Goal: Task Accomplishment & Management: Complete application form

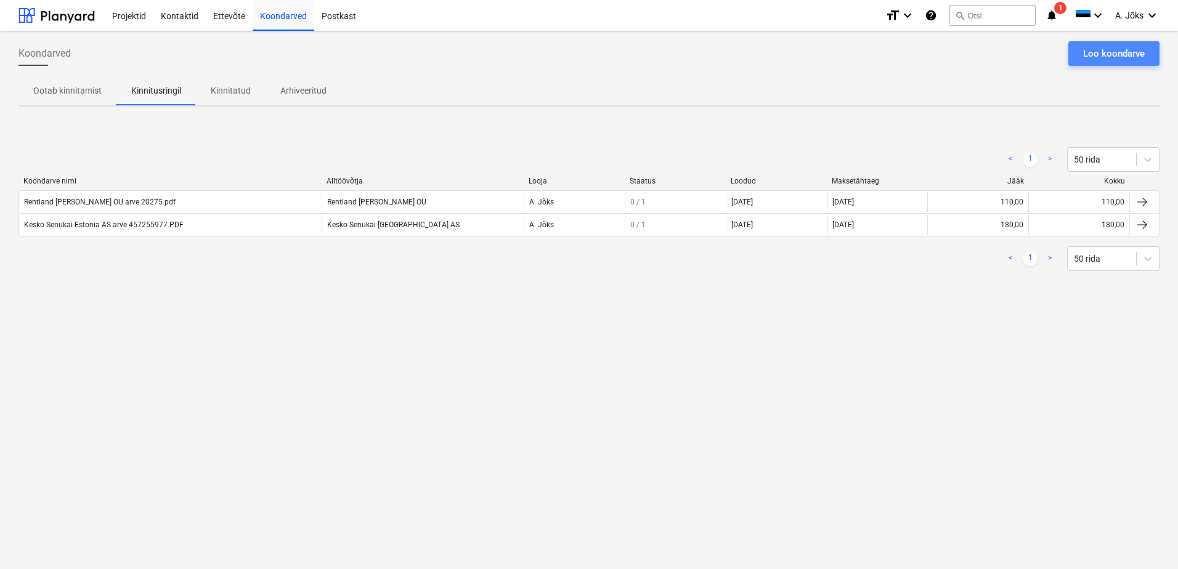
click at [1134, 55] on div "Loo koondarve" at bounding box center [1114, 54] width 62 height 16
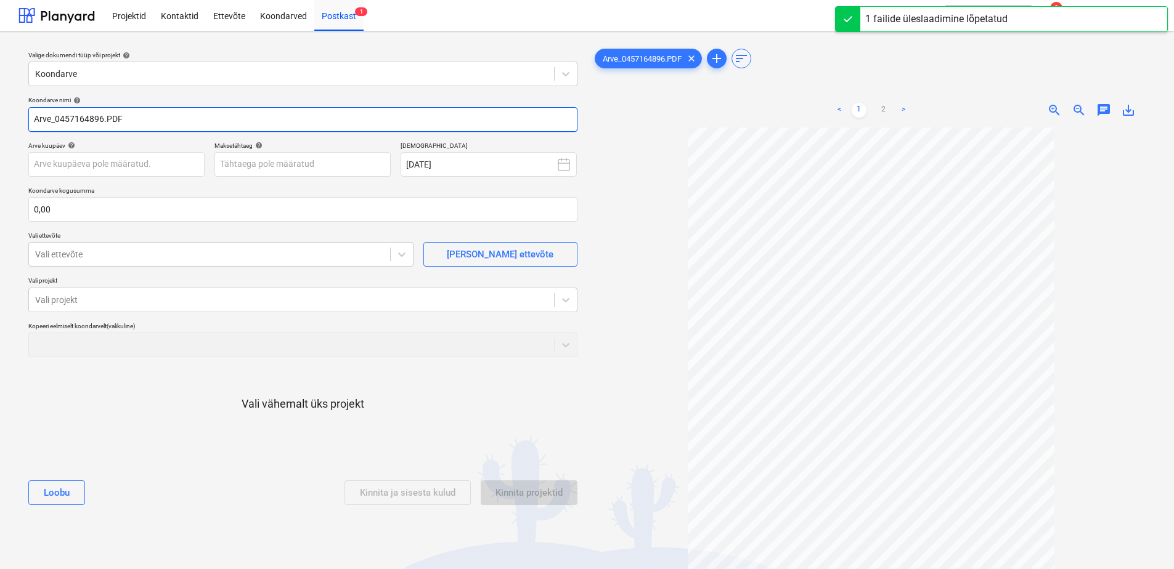
click at [60, 117] on input "Arve_0457164896.PDF" at bounding box center [302, 119] width 549 height 25
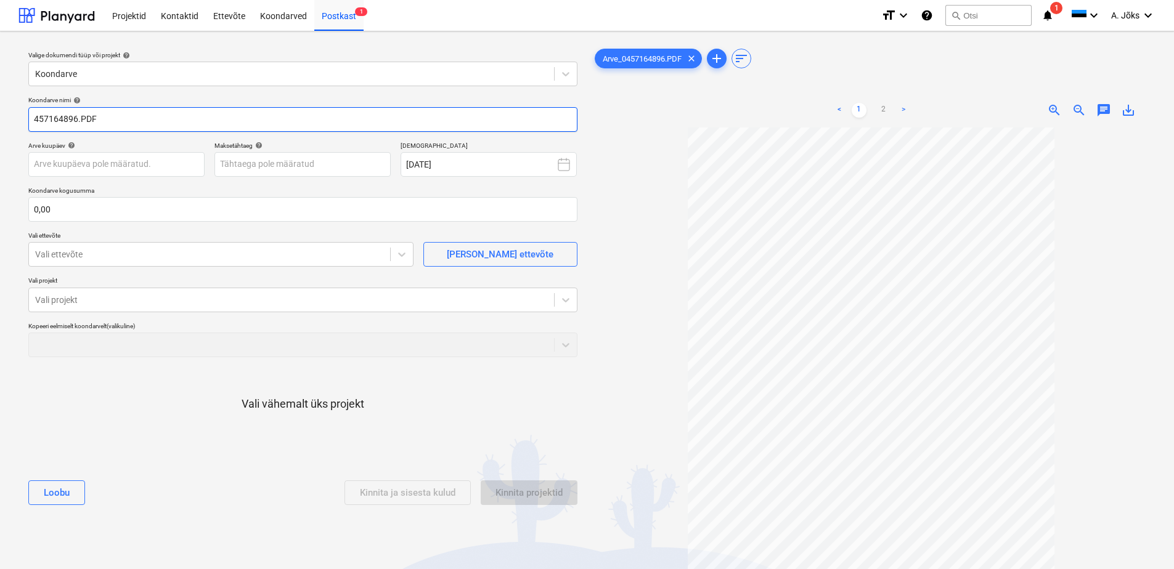
paste input "Kesko Senukai [GEOGRAPHIC_DATA]"
type input "Kesko Senukai Estonia AS arve 457164896.PDF"
click at [883, 107] on link "2" at bounding box center [883, 110] width 15 height 15
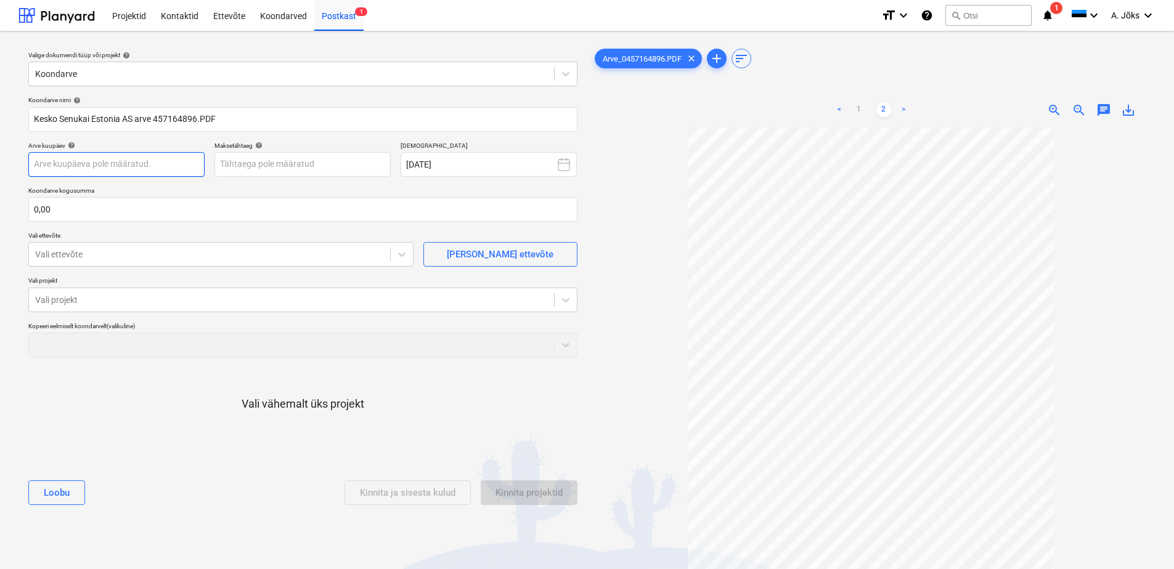
click at [118, 166] on body "Projektid Kontaktid Ettevõte Koondarved Postkast 1 format_size keyboard_arrow_d…" at bounding box center [587, 284] width 1174 height 569
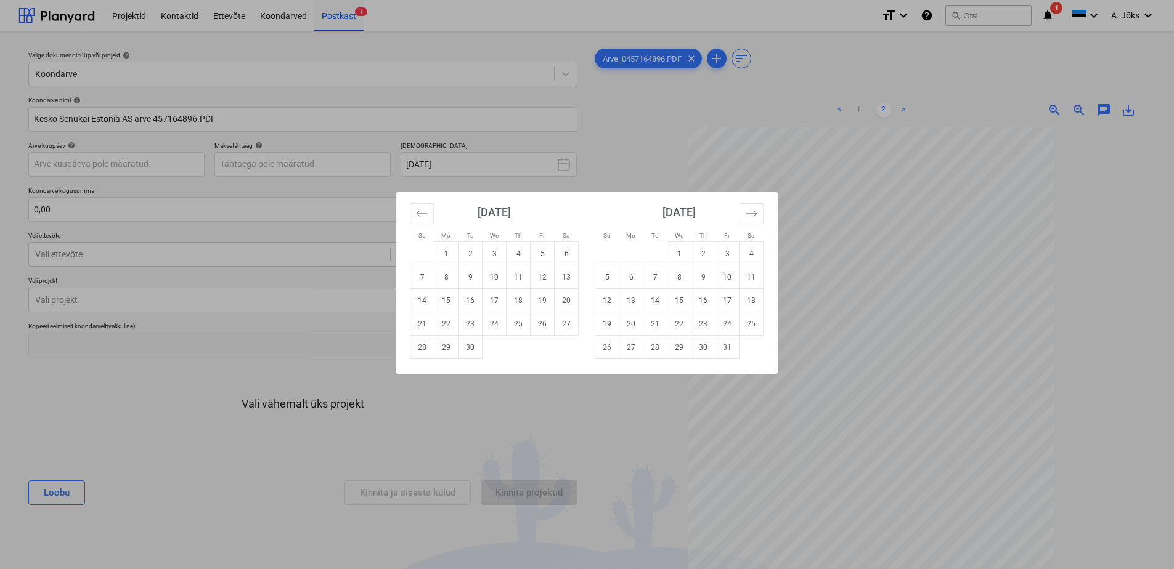
click at [821, 169] on div "Su Mo Tu We Th Fr Sa Su Mo Tu We Th Fr Sa [DATE] 1 2 3 4 5 6 7 8 9 10 11 12 13 …" at bounding box center [587, 284] width 1174 height 569
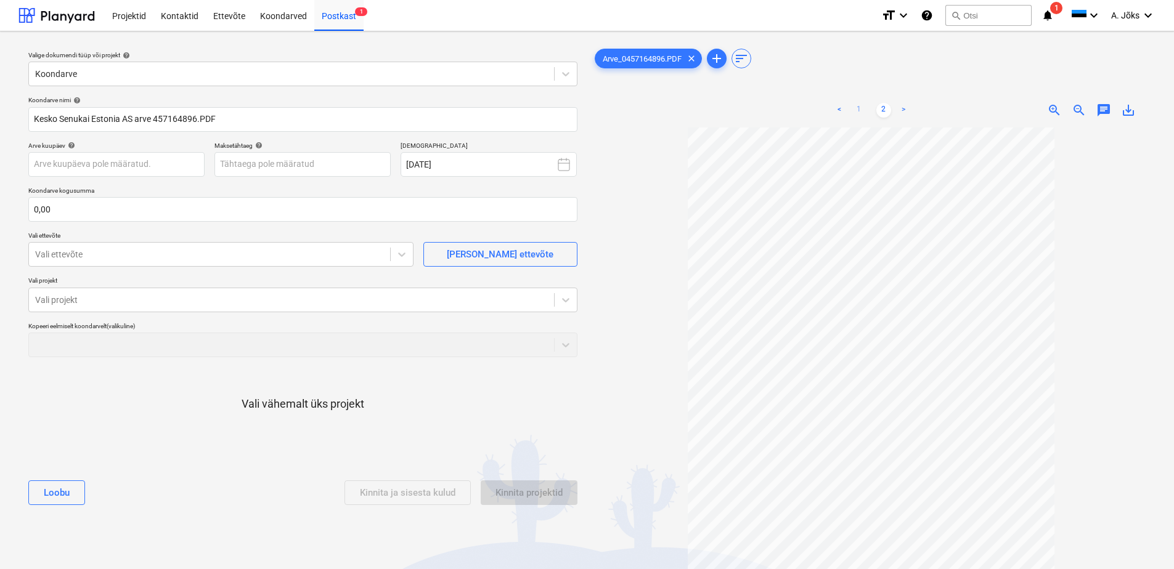
click at [859, 108] on link "1" at bounding box center [858, 110] width 15 height 15
click at [146, 170] on body "Projektid Kontaktid Ettevõte Koondarved Postkast 1 format_size keyboard_arrow_d…" at bounding box center [587, 284] width 1174 height 569
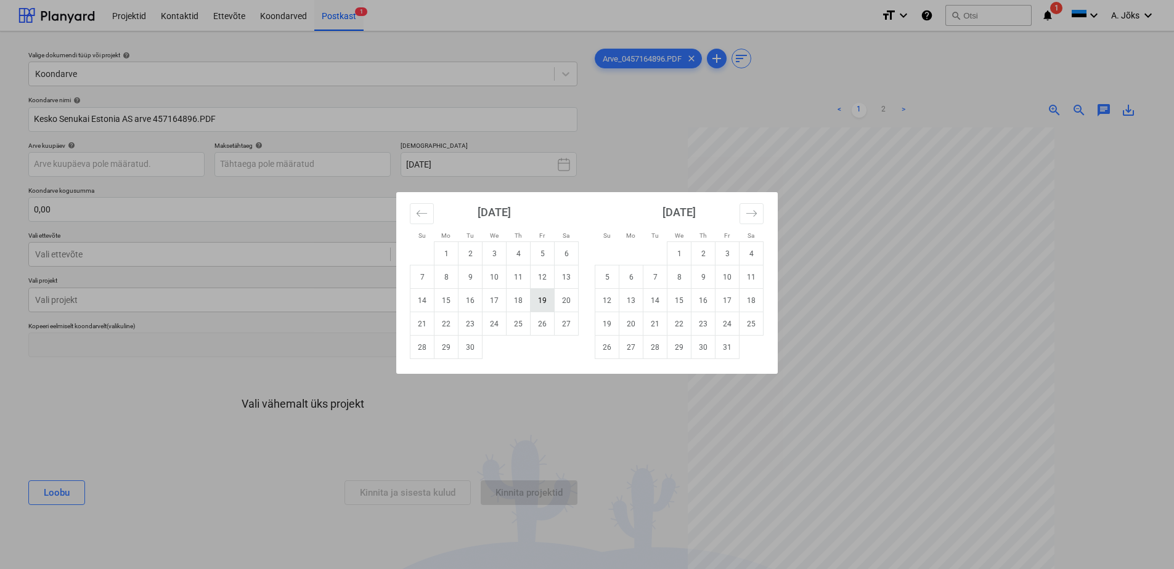
click at [540, 301] on td "19" at bounding box center [542, 300] width 24 height 23
type input "[DATE]"
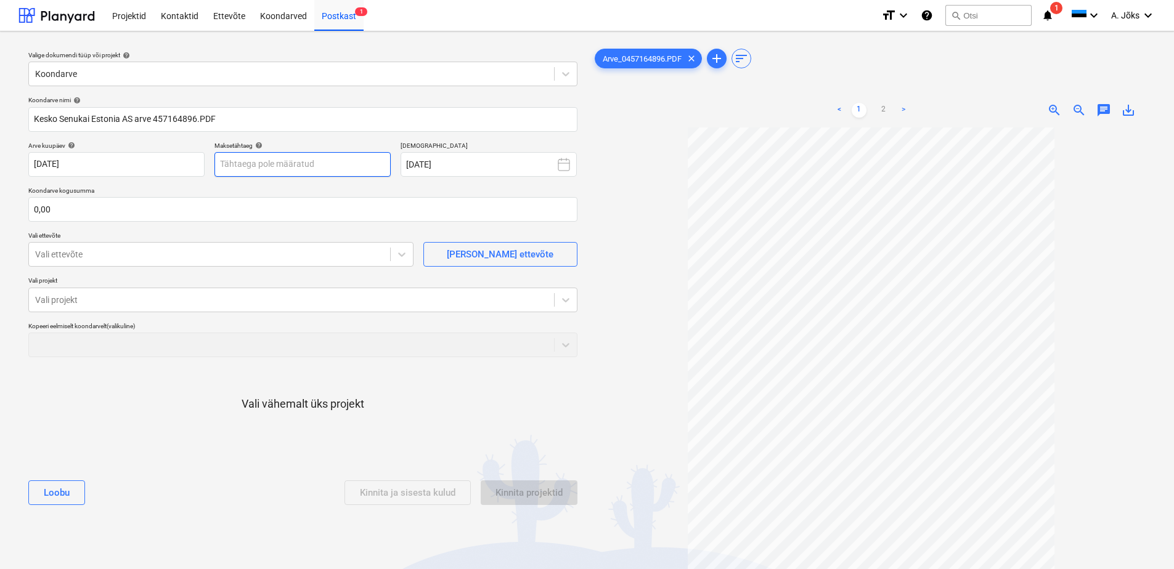
click at [360, 170] on body "Projektid Kontaktid Ettevõte Koondarved Postkast 1 format_size keyboard_arrow_d…" at bounding box center [587, 284] width 1174 height 569
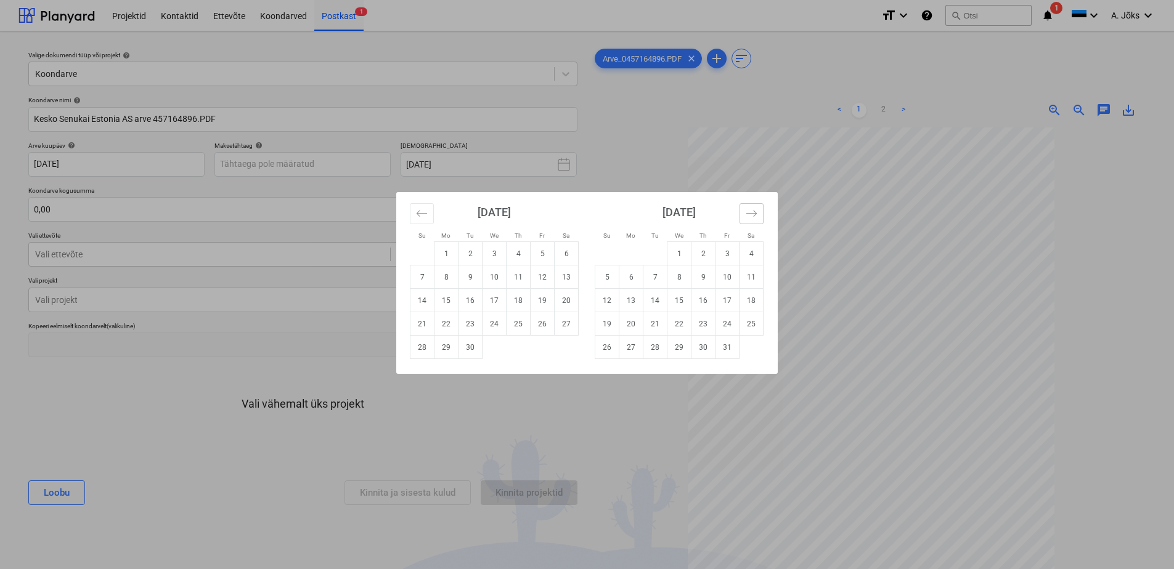
click at [755, 215] on icon "Move forward to switch to the next month." at bounding box center [751, 213] width 10 height 6
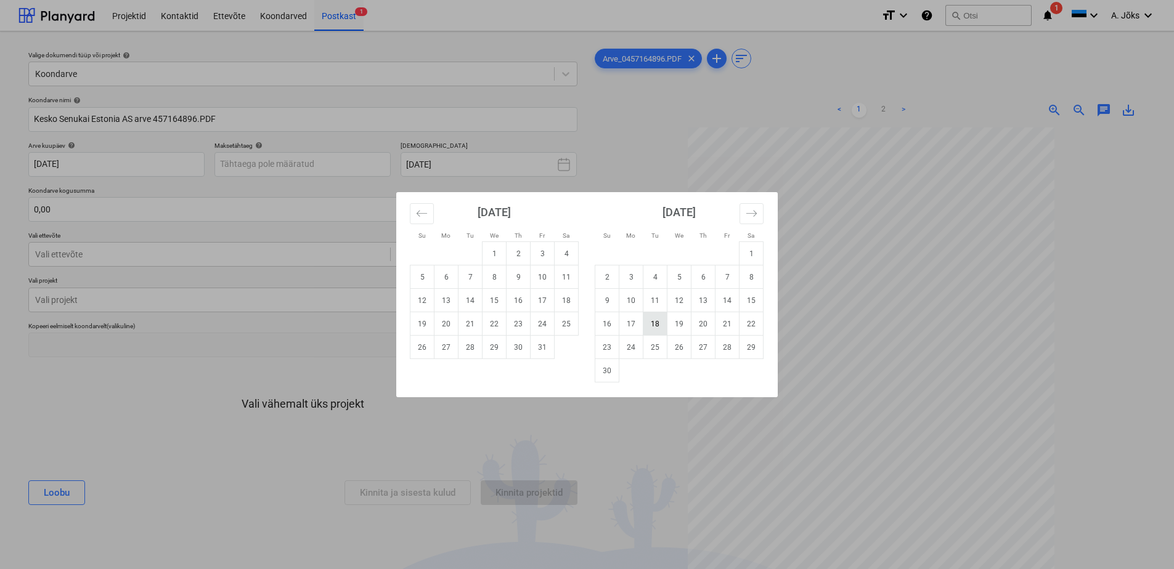
click at [662, 320] on td "18" at bounding box center [655, 323] width 24 height 23
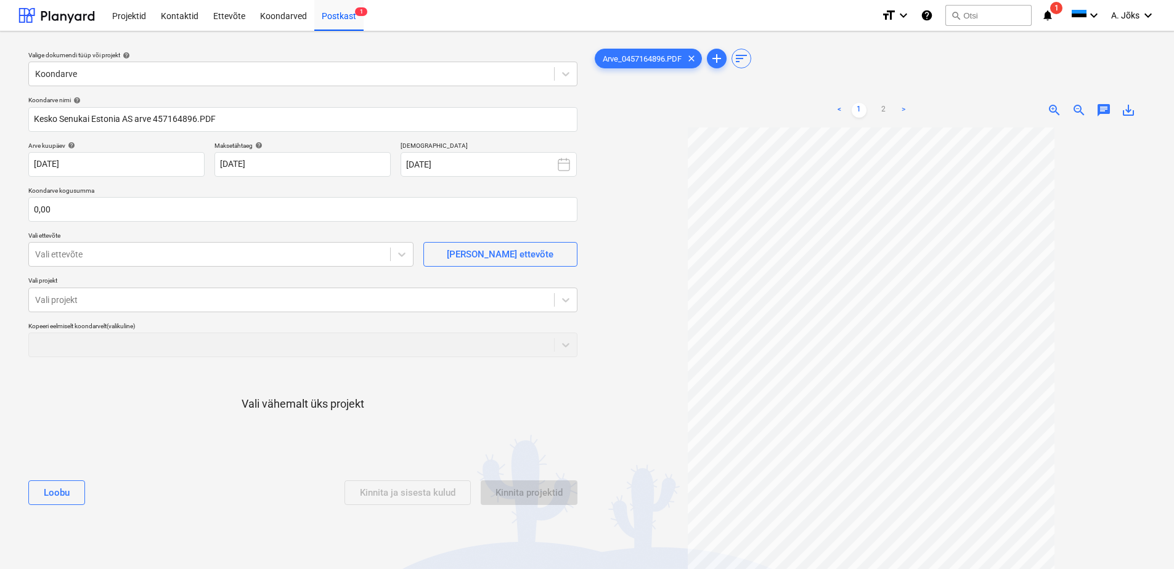
type input "[DATE]"
click at [197, 212] on input "text" at bounding box center [302, 209] width 549 height 25
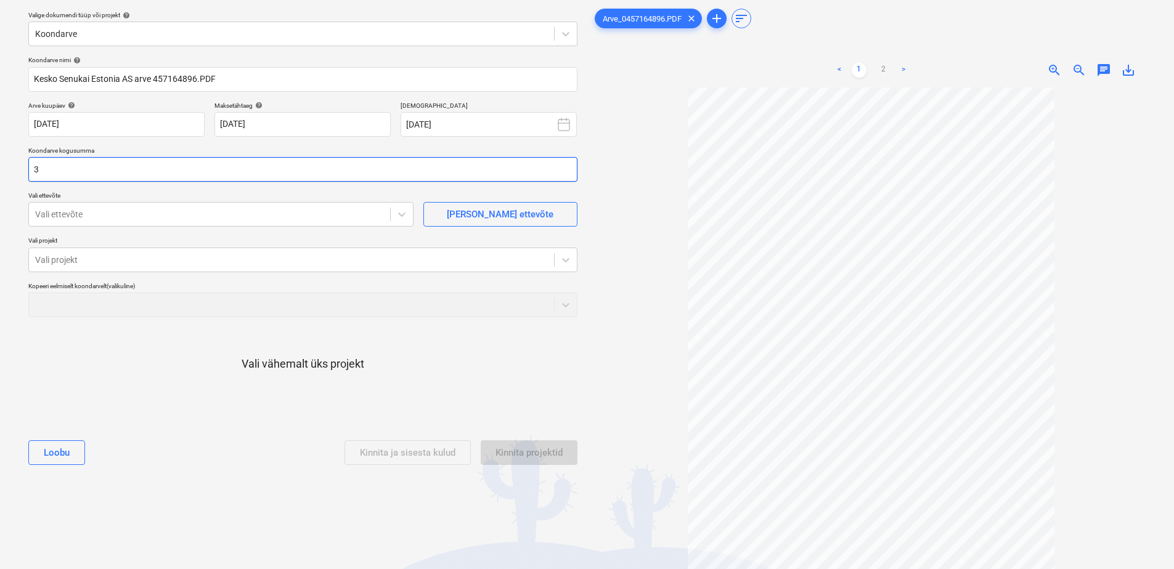
scroll to position [62, 0]
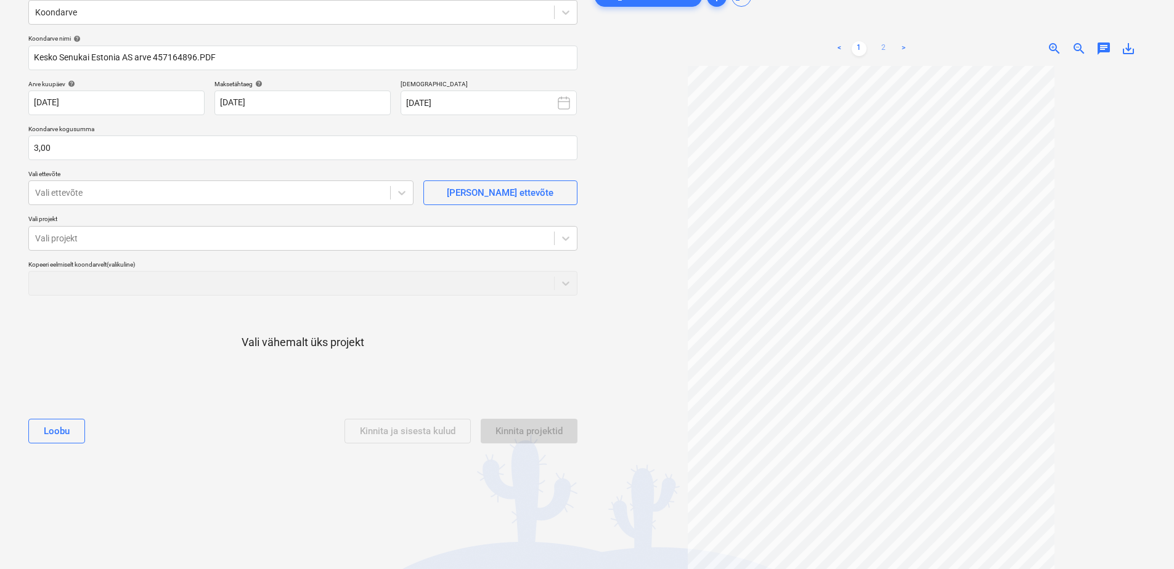
click at [885, 52] on link "2" at bounding box center [883, 48] width 15 height 15
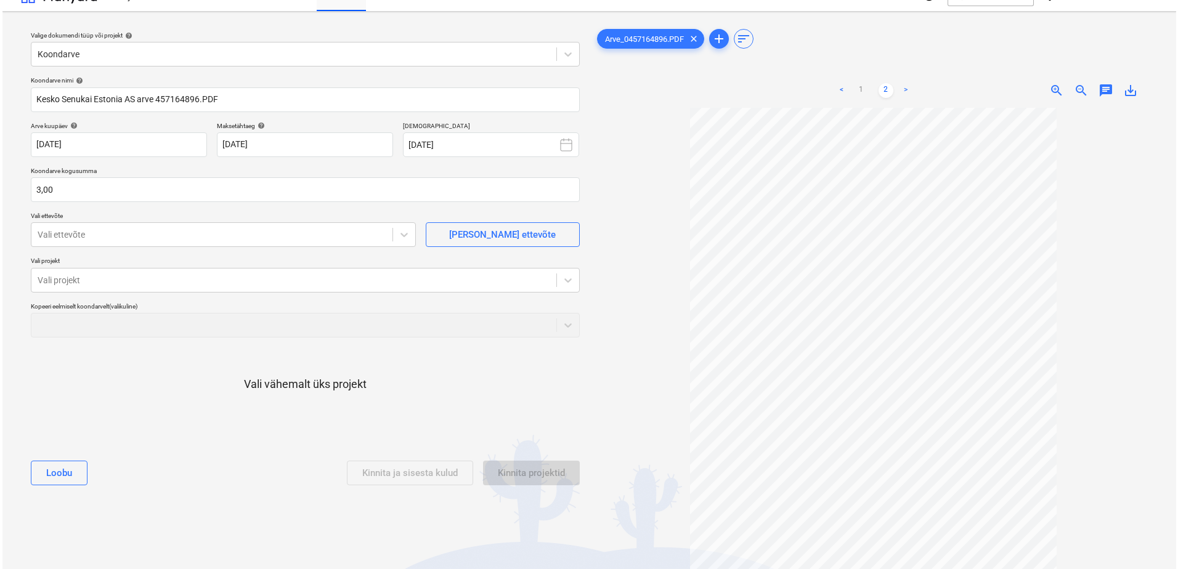
scroll to position [0, 0]
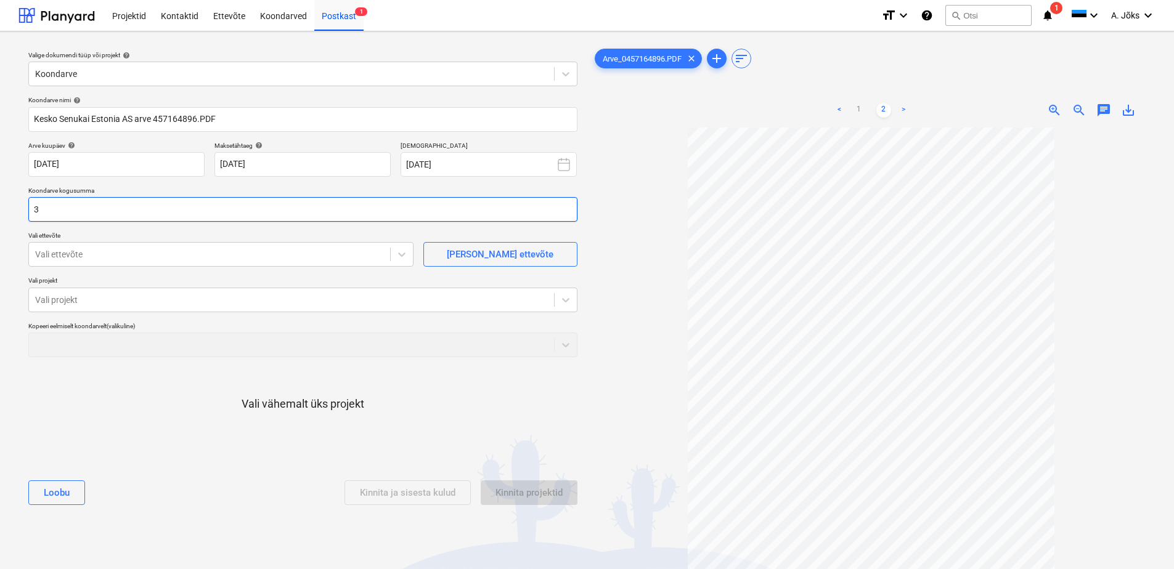
click at [119, 208] on input "3" at bounding box center [302, 209] width 549 height 25
type input "3 594,48"
click at [87, 254] on div at bounding box center [209, 254] width 349 height 12
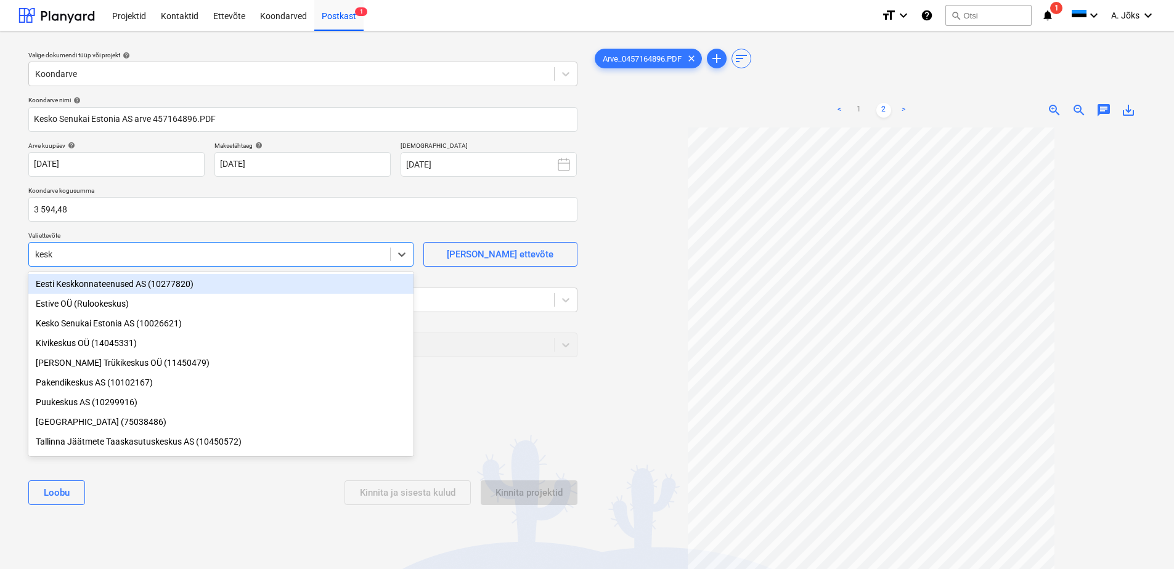
type input "kesko"
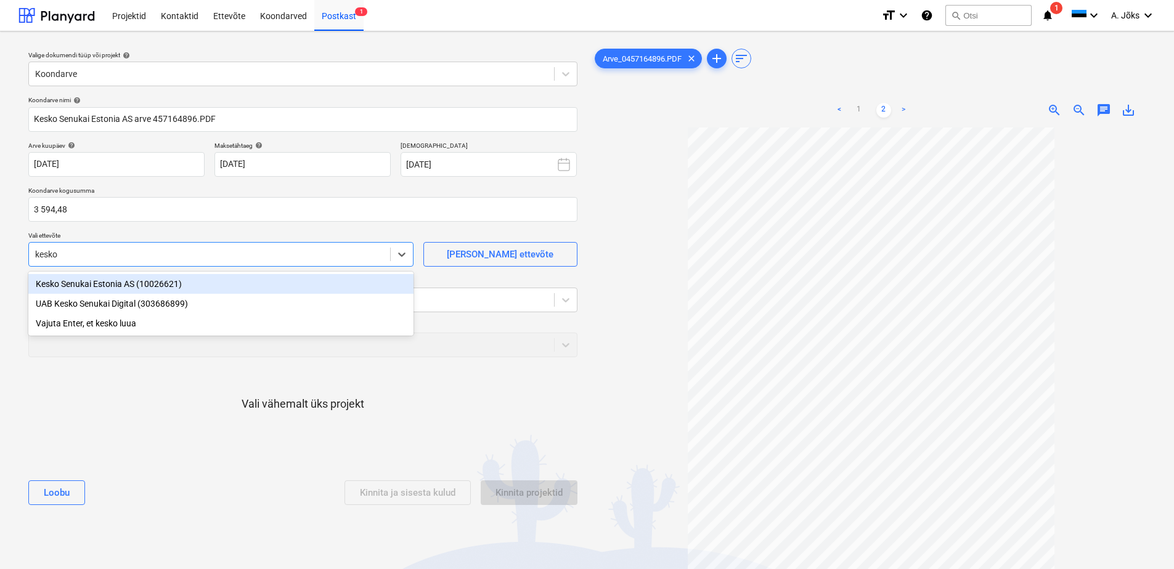
click at [90, 284] on div "Kesko Senukai Estonia AS (10026621)" at bounding box center [220, 284] width 385 height 20
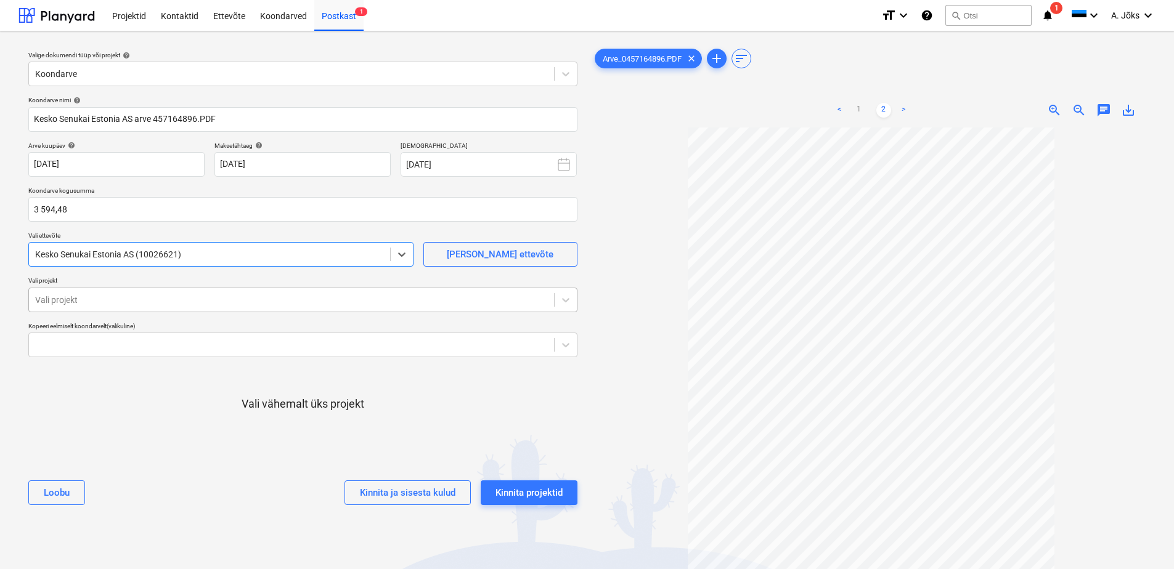
click at [84, 301] on div at bounding box center [291, 300] width 513 height 12
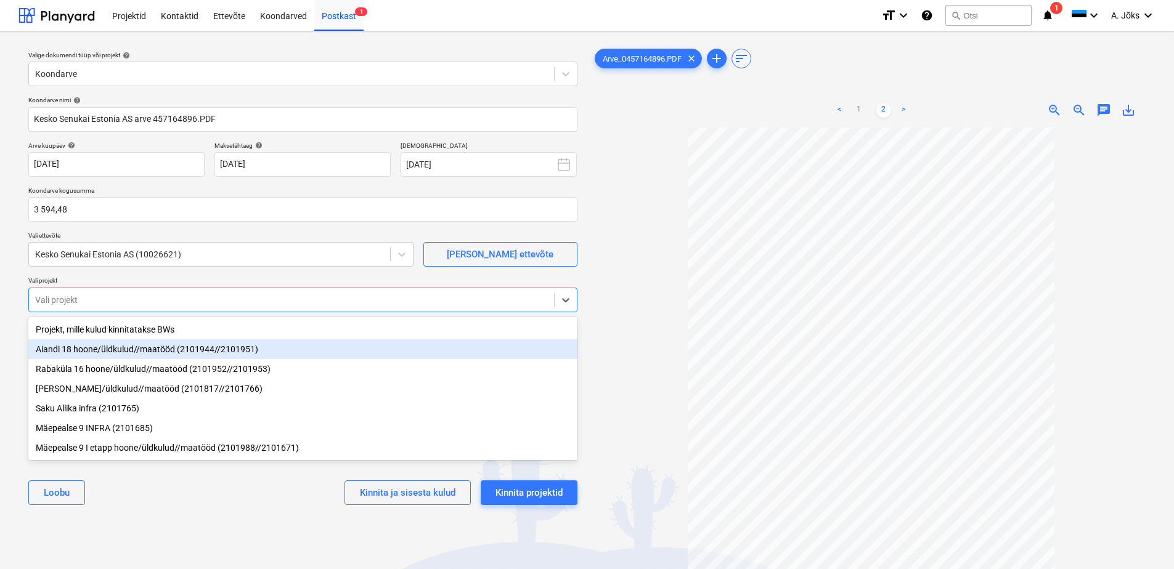
click at [84, 352] on div "Aiandi 18 hoone/üldkulud//maatööd (2101944//2101951)" at bounding box center [302, 349] width 549 height 20
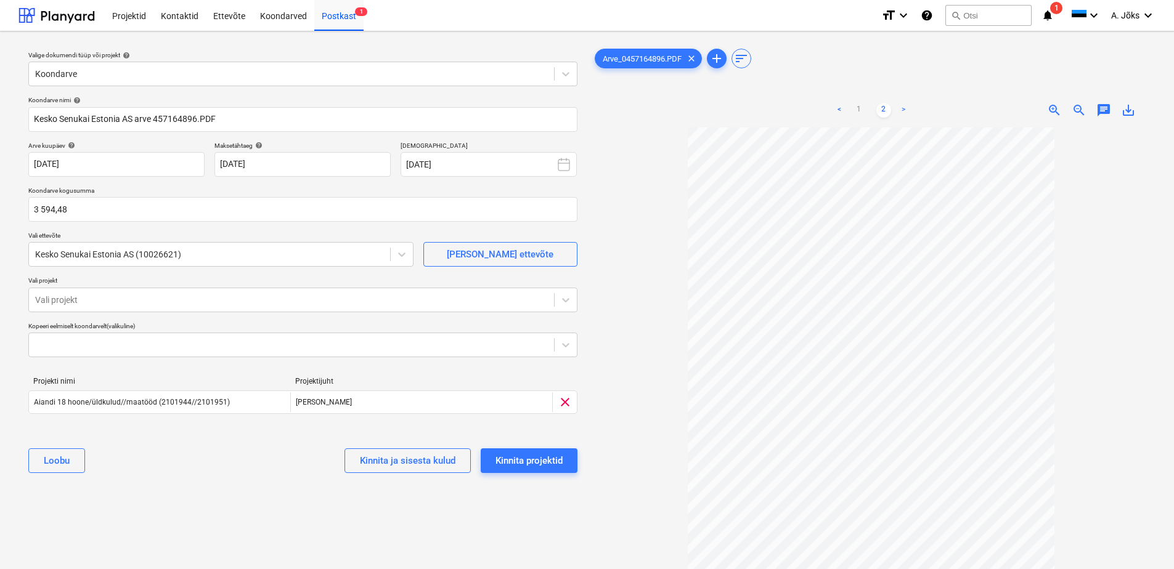
drag, startPoint x: 153, startPoint y: 524, endPoint x: 211, endPoint y: 487, distance: 68.4
click at [153, 523] on div "Valige dokumendi tüüp või projekt help Koondarve Koondarve nimi help [PERSON_NA…" at bounding box center [302, 354] width 569 height 626
click at [519, 460] on div "Kinnita projektid" at bounding box center [528, 461] width 67 height 16
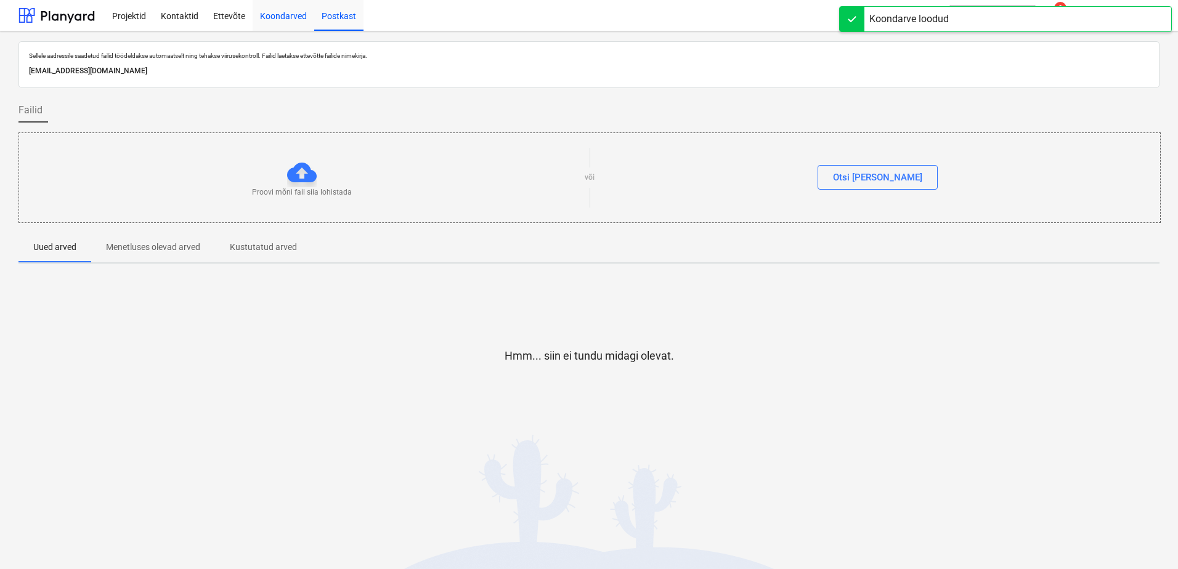
click at [293, 19] on div "Koondarved" at bounding box center [284, 14] width 62 height 31
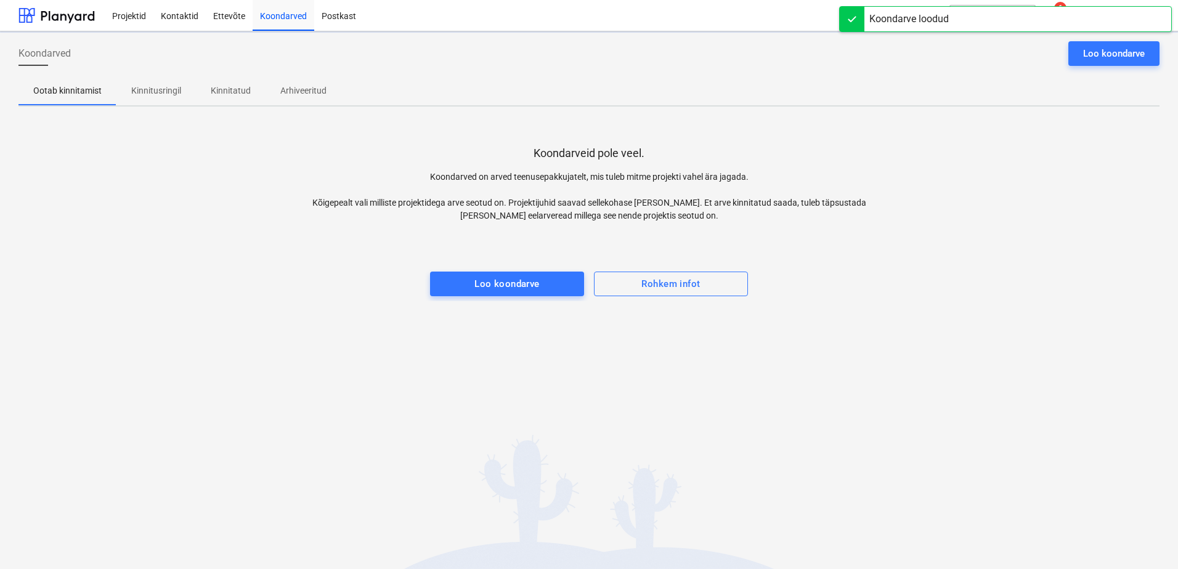
drag, startPoint x: 275, startPoint y: 237, endPoint x: 270, endPoint y: 228, distance: 10.3
click at [274, 232] on div at bounding box center [588, 234] width 1141 height 25
click at [160, 97] on p "Kinnitusringil" at bounding box center [156, 90] width 50 height 13
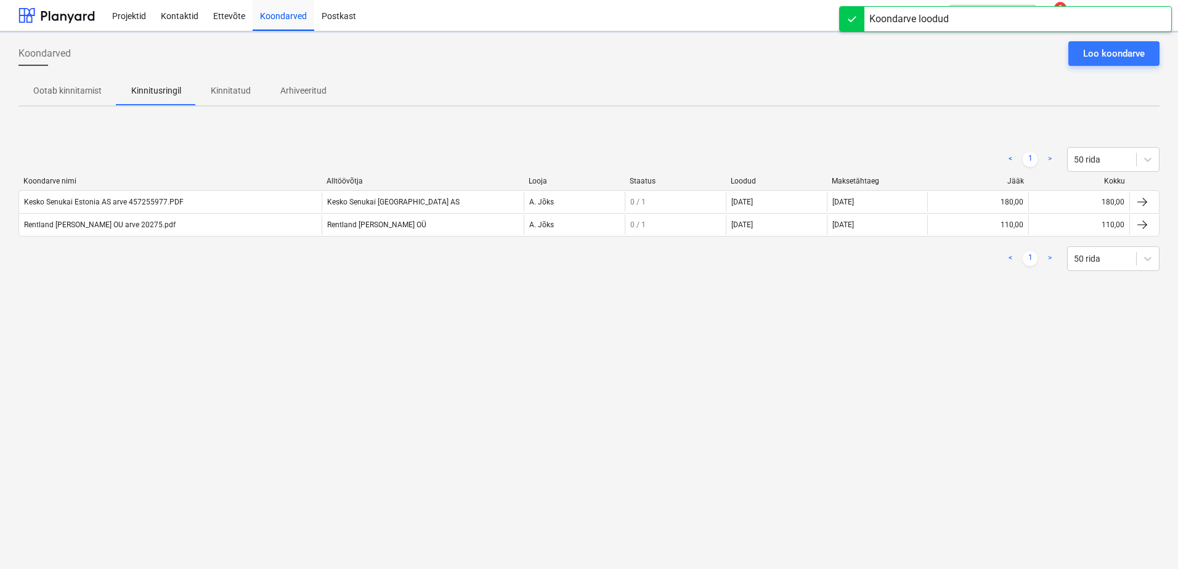
click at [259, 269] on div "< 1 > 50 rida" at bounding box center [588, 258] width 1141 height 25
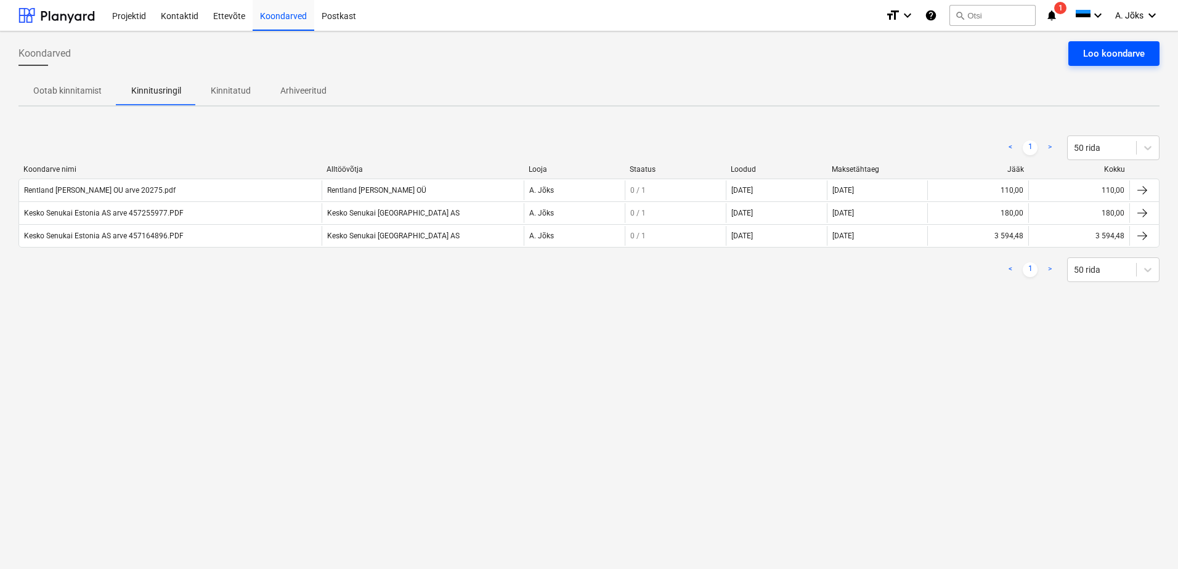
click at [1102, 51] on div "Loo koondarve" at bounding box center [1114, 54] width 62 height 16
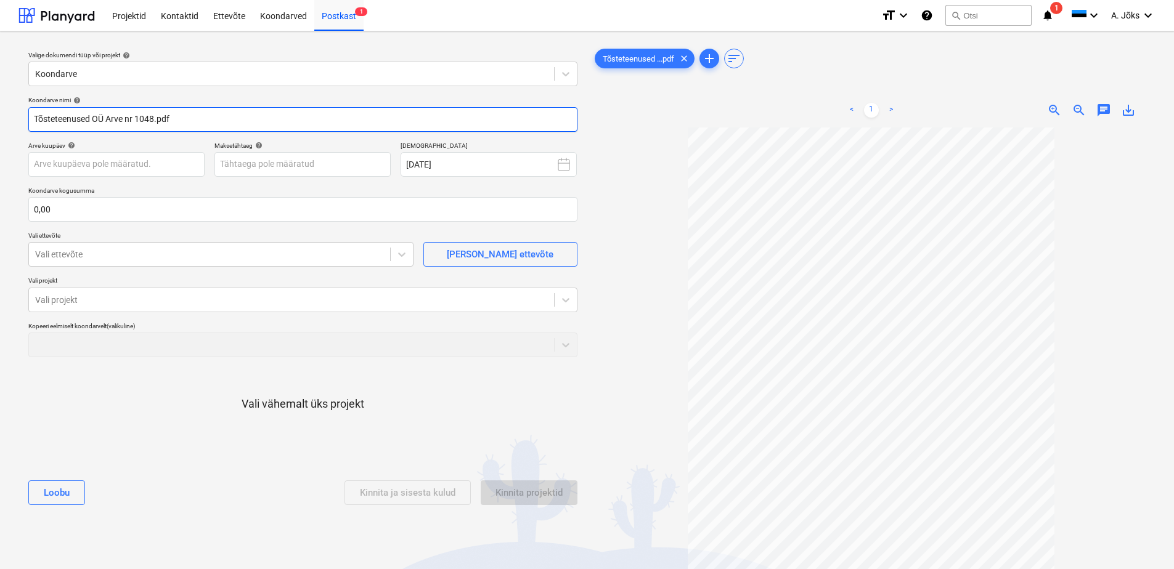
click at [133, 124] on input "Tõsteteenused OÜ Arve nr 1048.pdf" at bounding box center [302, 119] width 549 height 25
click at [45, 124] on input "Tõsteteenused OU arve 1048.pdf" at bounding box center [302, 119] width 549 height 25
type input "Tosteteenused OU arve 1048.pdf"
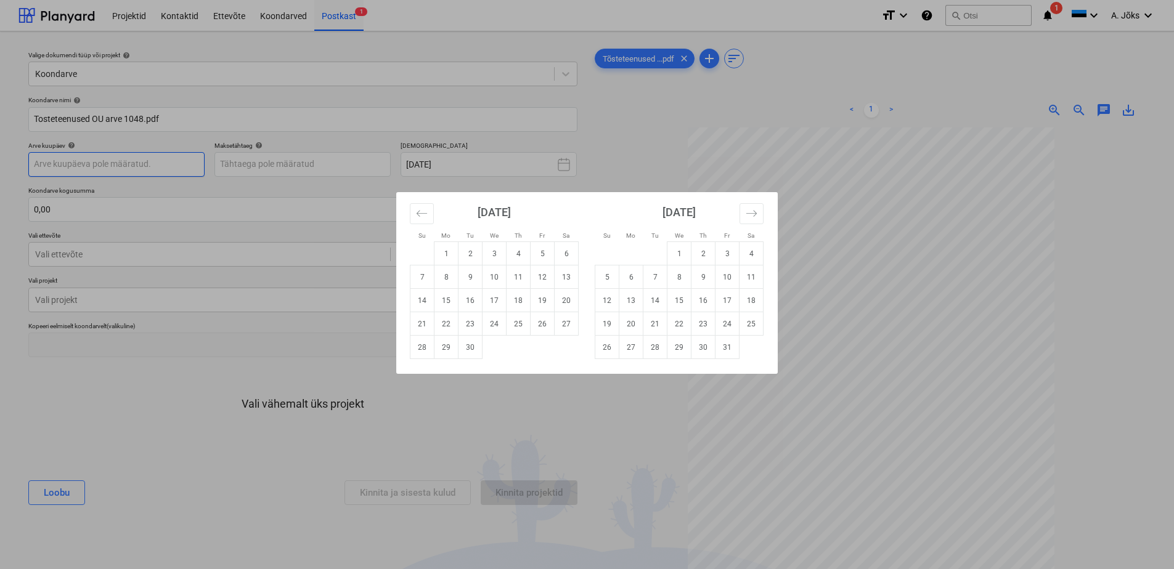
click at [108, 168] on body "Projektid Kontaktid Ettevõte Koondarved Postkast 1 format_size keyboard_arrow_d…" at bounding box center [587, 284] width 1174 height 569
click at [516, 298] on td "18" at bounding box center [518, 300] width 24 height 23
type input "[DATE]"
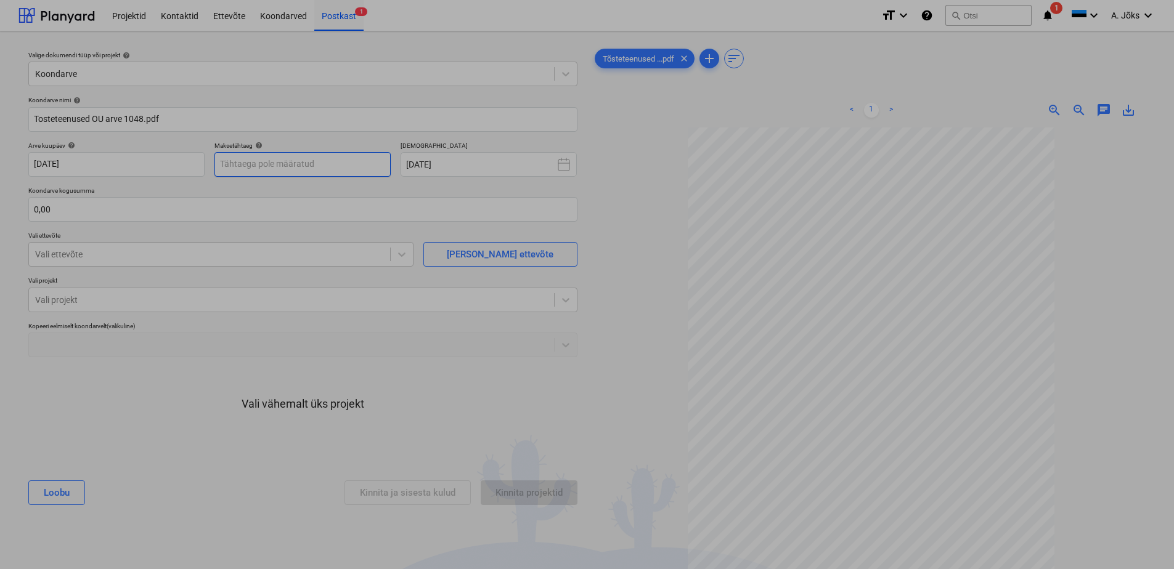
click at [339, 165] on body "Projektid Kontaktid Ettevõte Koondarved Postkast 1 format_size keyboard_arrow_d…" at bounding box center [587, 284] width 1174 height 569
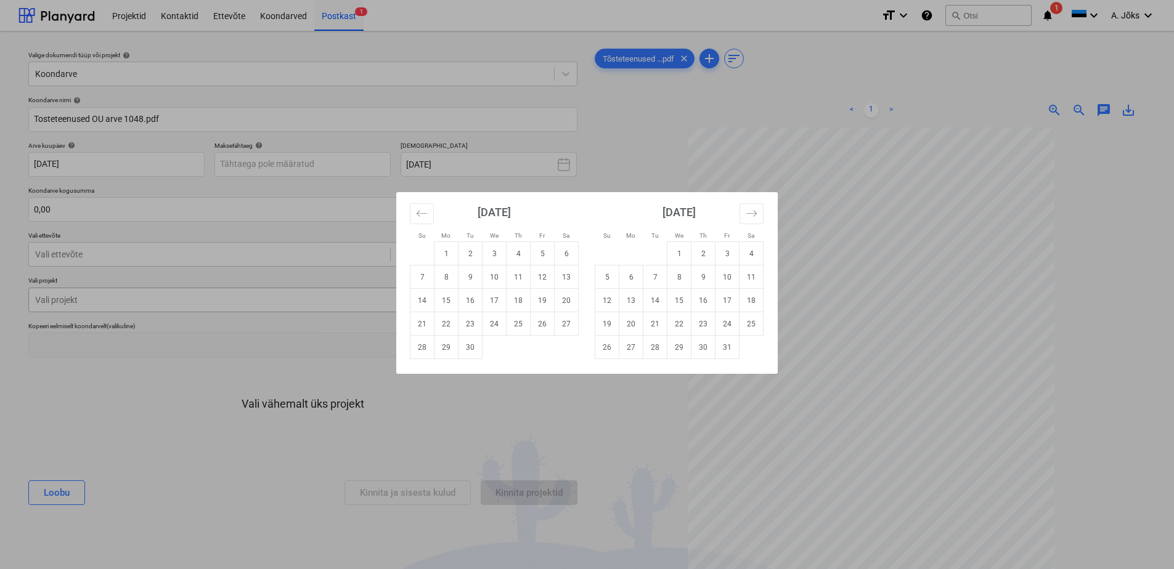
drag, startPoint x: 524, startPoint y: 326, endPoint x: 461, endPoint y: 304, distance: 66.1
click at [523, 326] on td "25" at bounding box center [518, 323] width 24 height 23
type input "[DATE]"
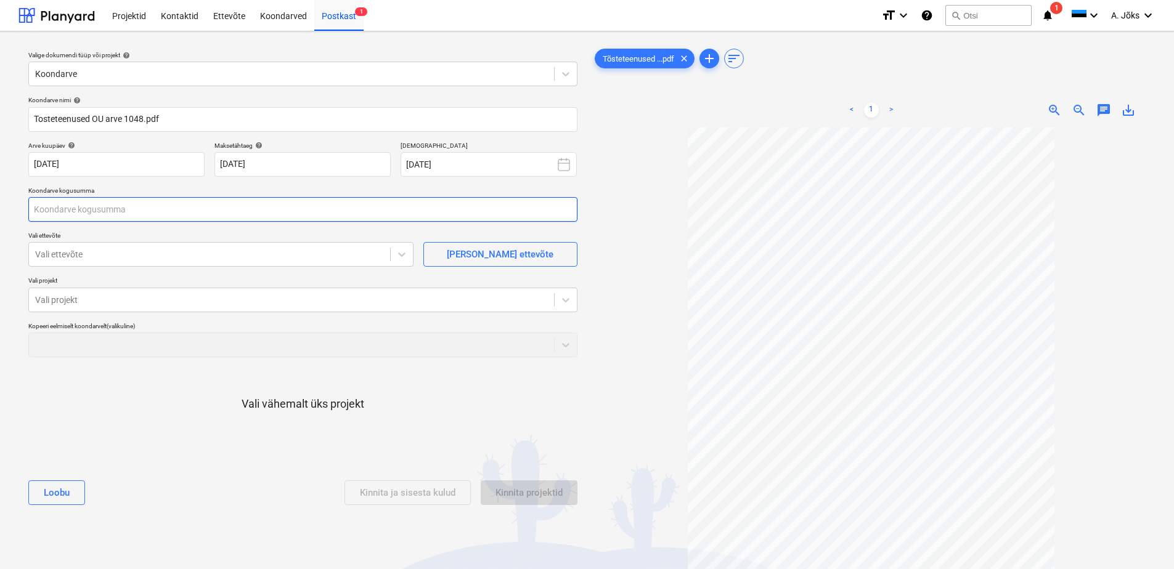
click at [243, 207] on input "text" at bounding box center [302, 209] width 549 height 25
type input "165,00"
click at [213, 251] on div at bounding box center [209, 254] width 349 height 12
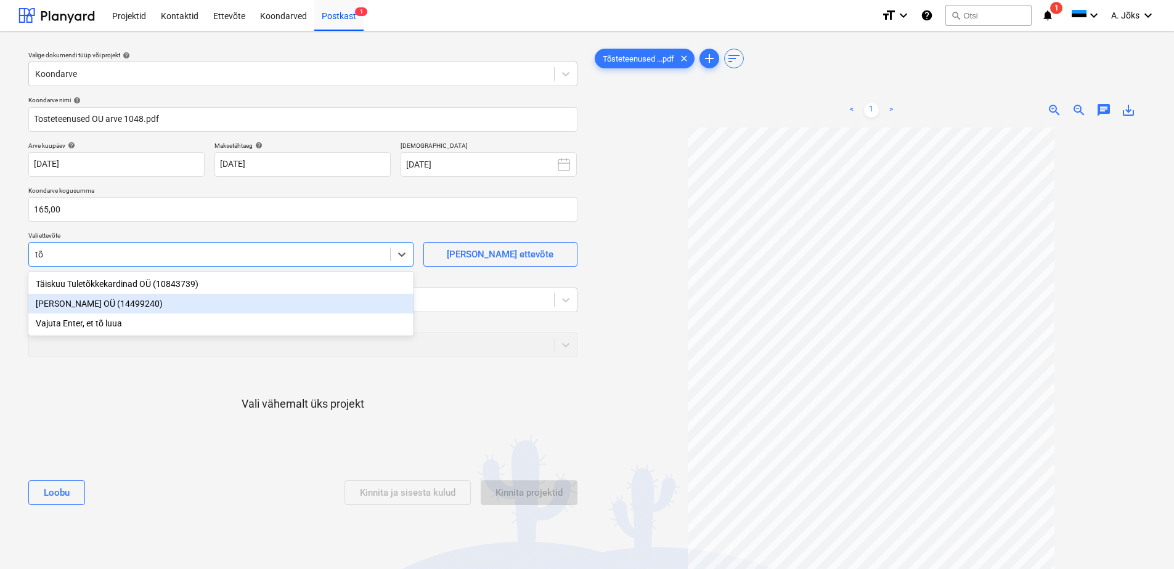
type input "t"
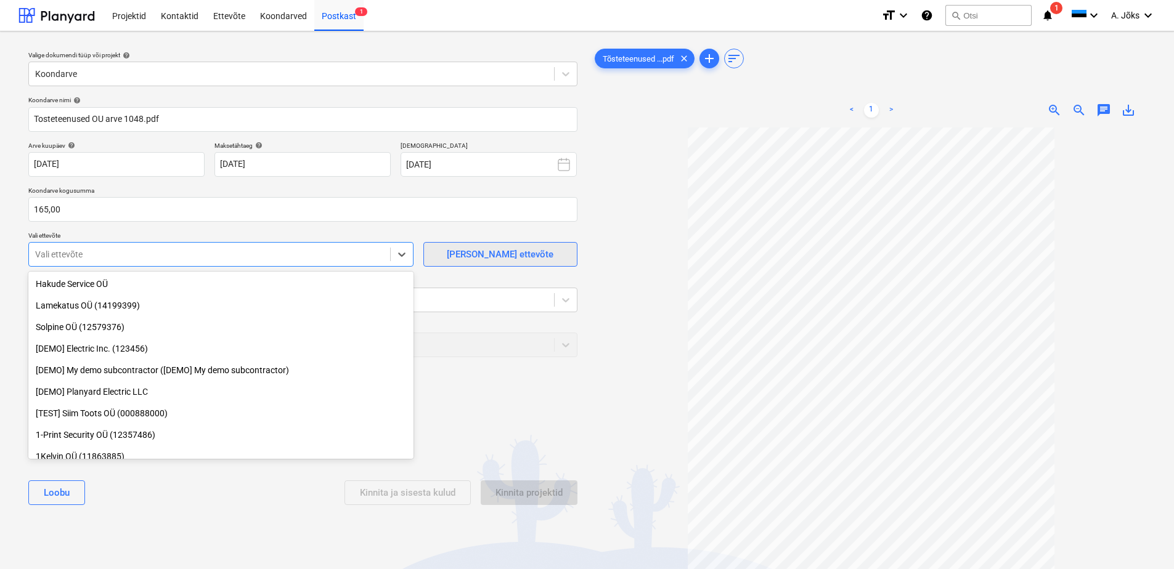
click at [454, 250] on span "[PERSON_NAME] ettevõte" at bounding box center [500, 254] width 123 height 16
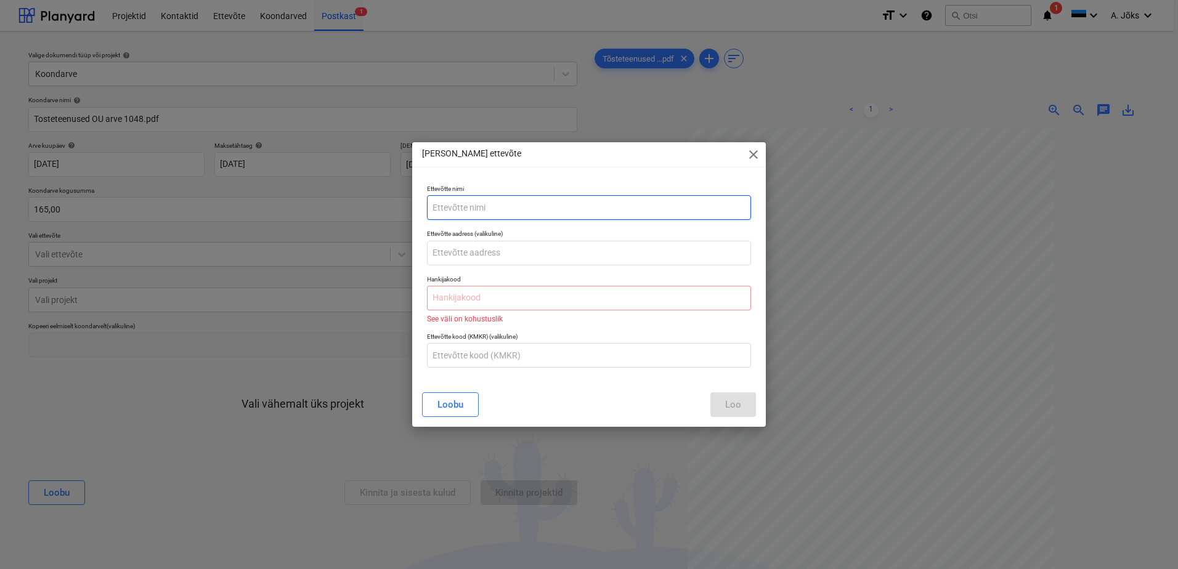
click at [468, 202] on input "text" at bounding box center [589, 207] width 324 height 25
paste input "Tõsteteenused OÜ"
type input "Tõsteteenused OÜ"
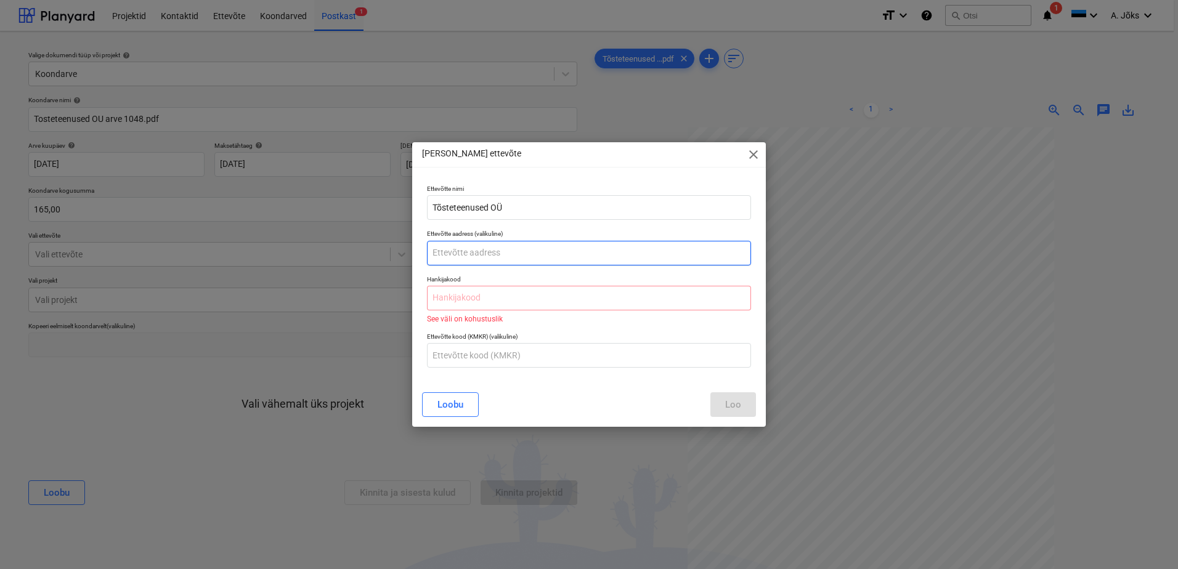
click at [489, 254] on input "text" at bounding box center [589, 253] width 324 height 25
paste input "[PERSON_NAME] tn 1-10"
click at [535, 254] on input "[PERSON_NAME][STREET_ADDRESS]," at bounding box center [589, 253] width 324 height 25
click at [575, 250] on input "[PERSON_NAME] tn 1-10, Rapla, Raplamaa," at bounding box center [589, 253] width 324 height 25
type input "[PERSON_NAME][STREET_ADDRESS]"
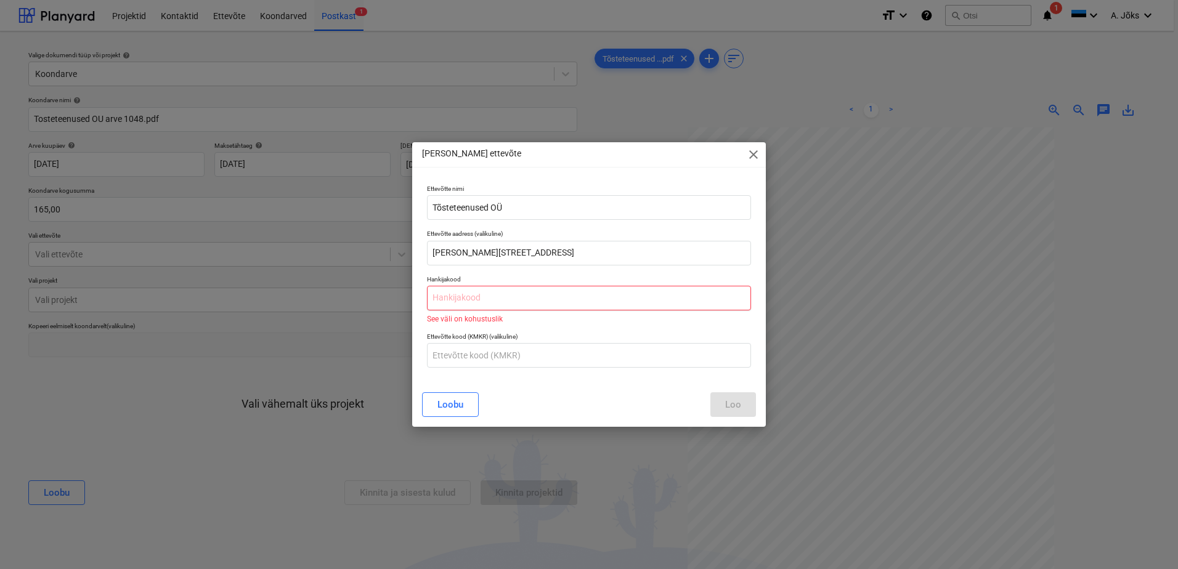
click at [606, 298] on input "text" at bounding box center [589, 298] width 324 height 25
paste input "17304394"
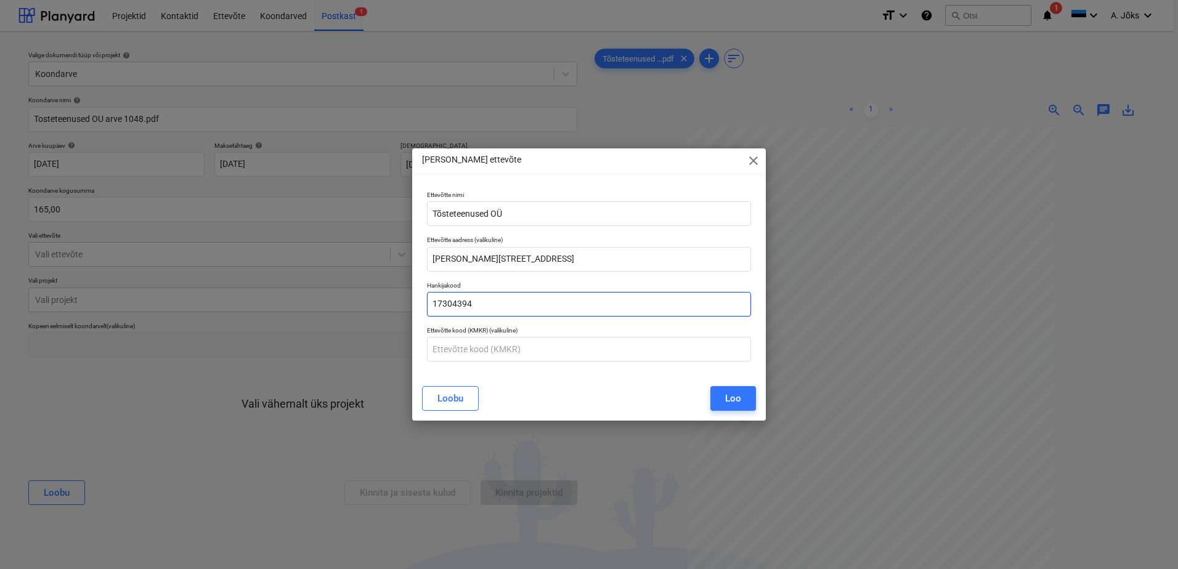
type input "17304394"
click at [492, 351] on input "text" at bounding box center [589, 349] width 324 height 25
paste input "EE102890820"
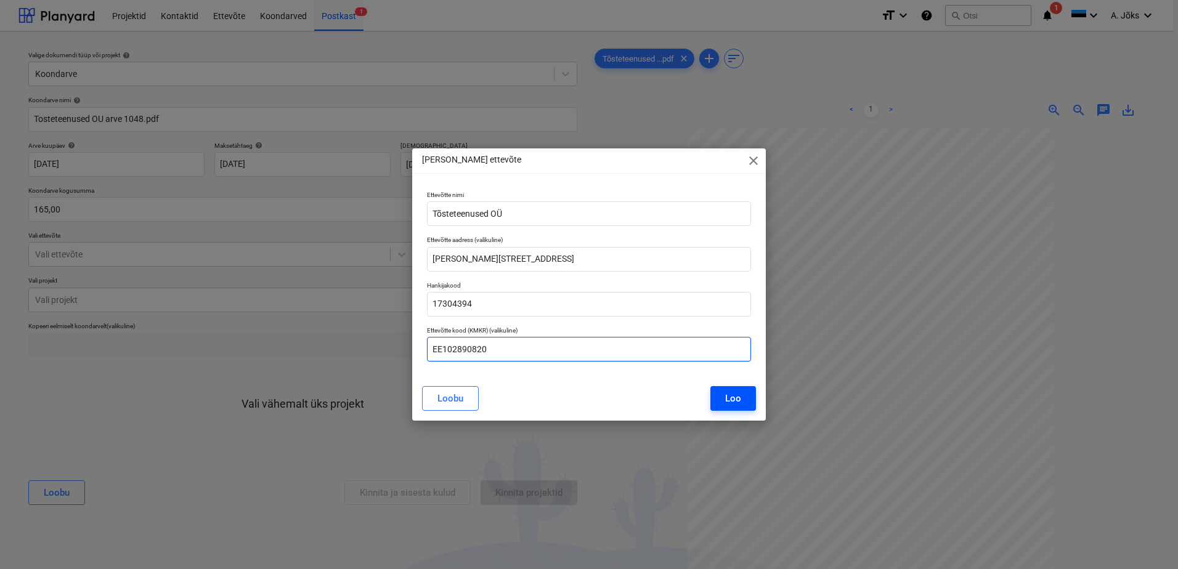
type input "EE102890820"
click at [728, 401] on div "Loo" at bounding box center [733, 399] width 16 height 16
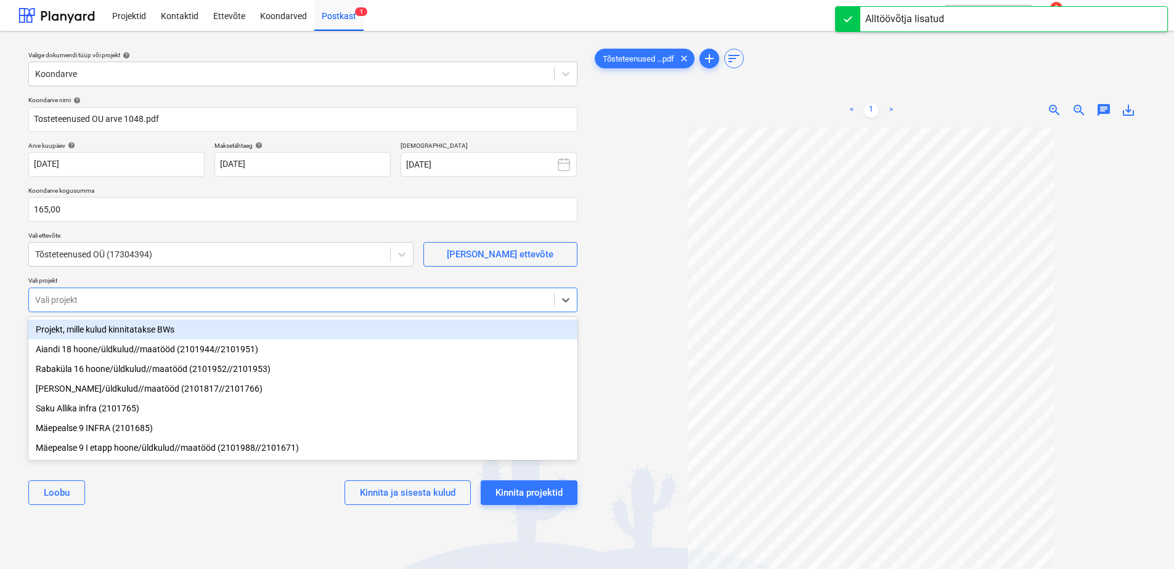
click at [272, 297] on div at bounding box center [291, 300] width 513 height 12
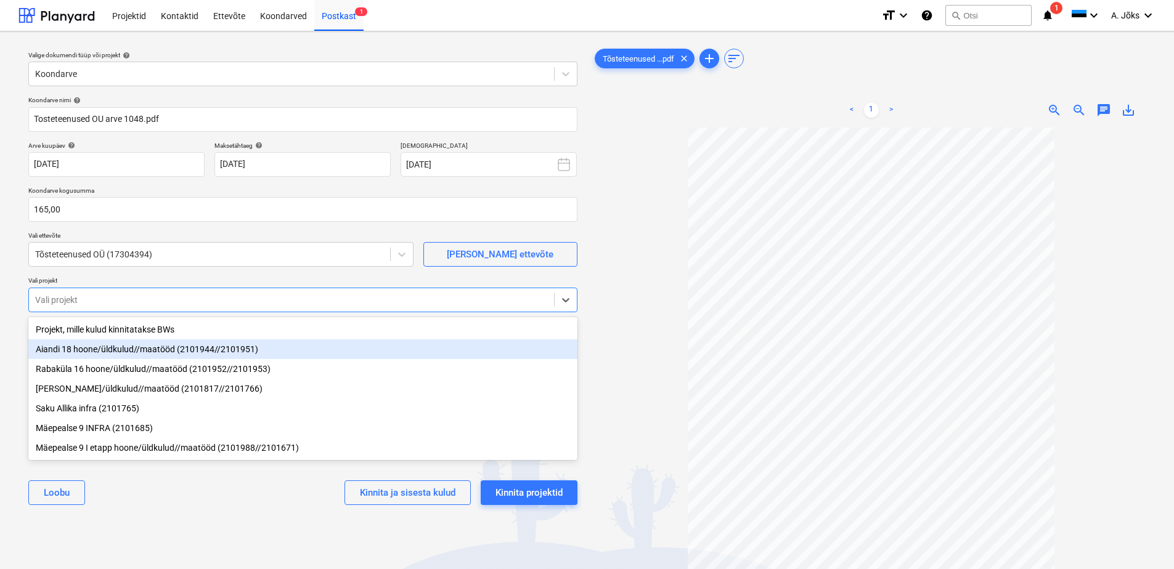
click at [147, 351] on div "Aiandi 18 hoone/üldkulud//maatööd (2101944//2101951)" at bounding box center [302, 349] width 549 height 20
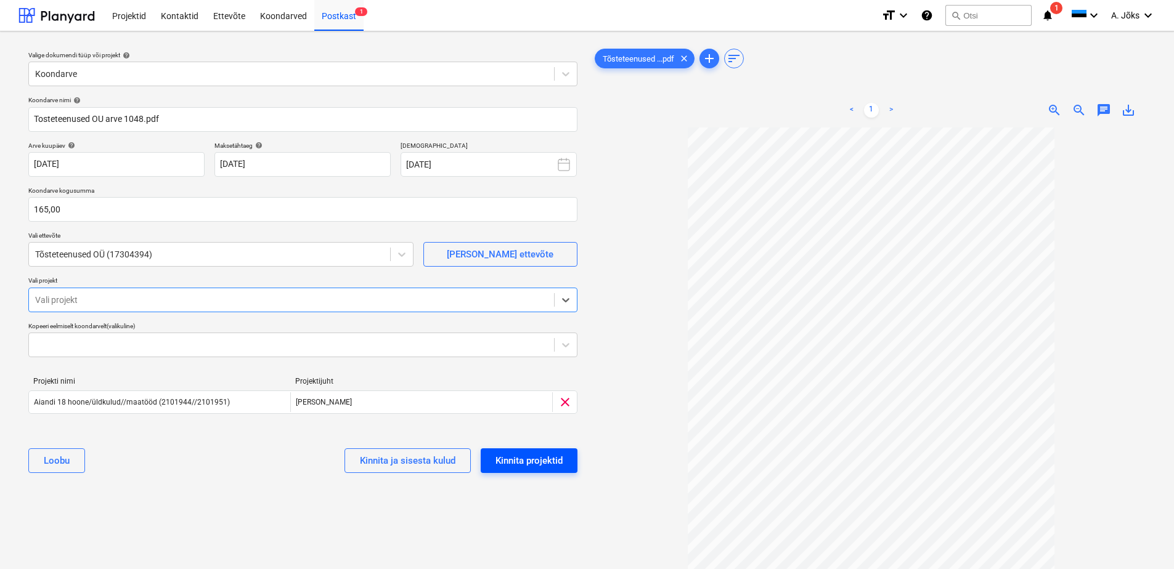
click at [553, 457] on div "Kinnita projektid" at bounding box center [528, 461] width 67 height 16
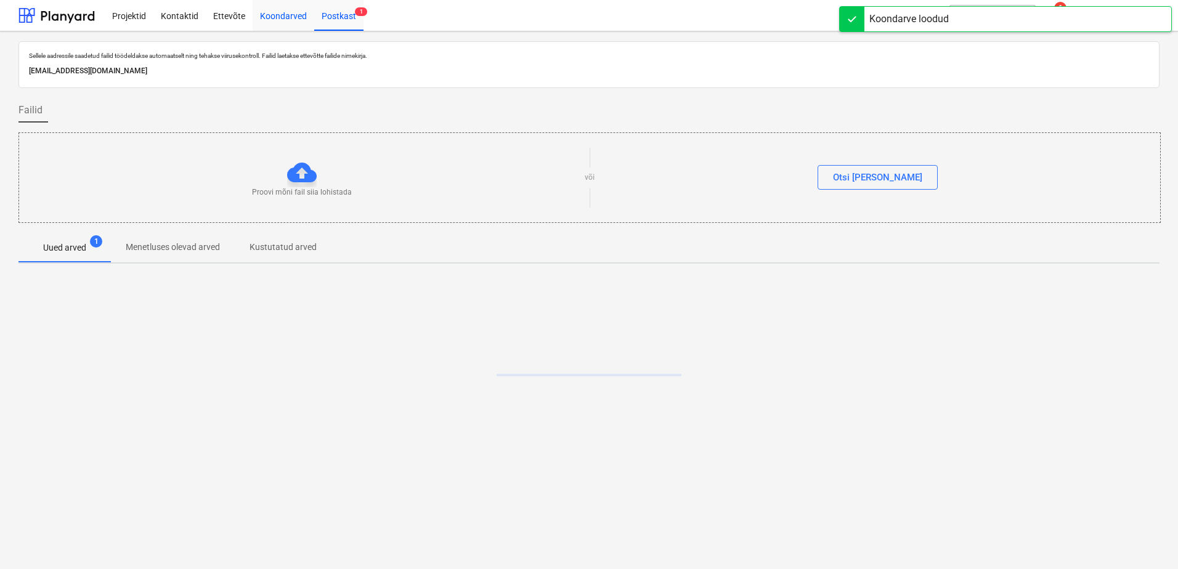
click at [292, 14] on div "Koondarved" at bounding box center [284, 14] width 62 height 31
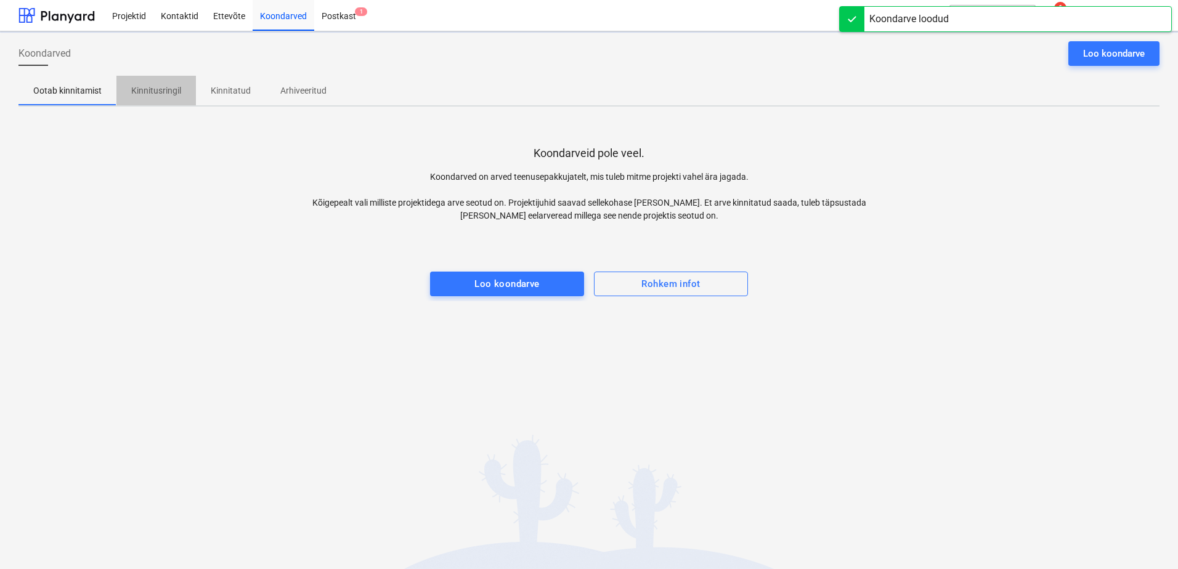
click at [162, 91] on p "Kinnitusringil" at bounding box center [156, 90] width 50 height 13
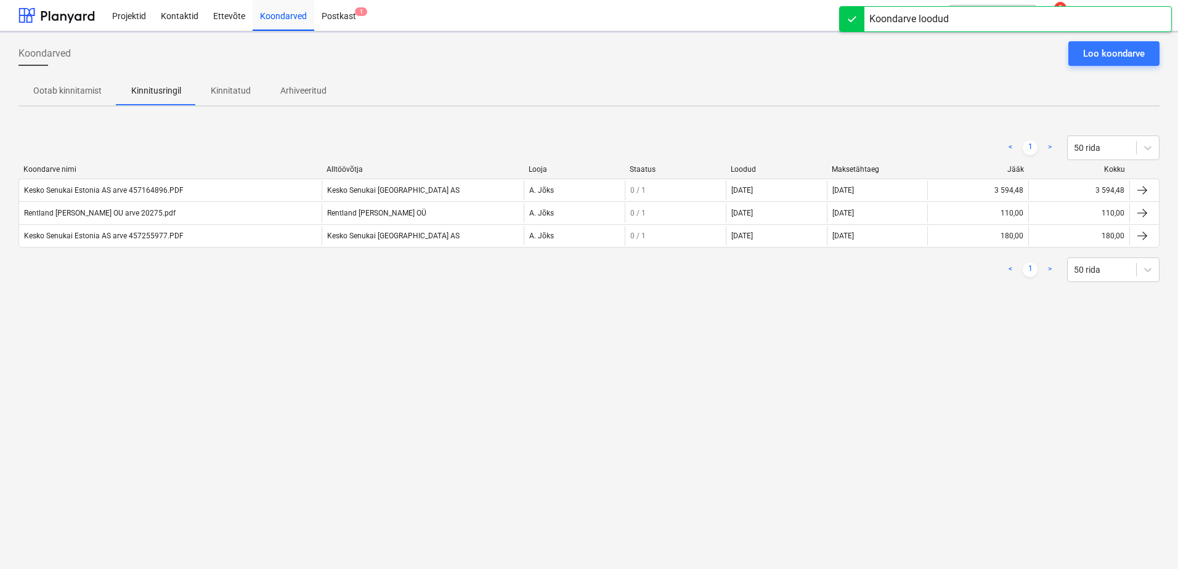
drag, startPoint x: 588, startPoint y: 380, endPoint x: 599, endPoint y: 381, distance: 11.8
click at [590, 379] on div "Koondarved Loo koondarve Ootab kinnitamist Kinnitusringil Kinnitatud Arhiveerit…" at bounding box center [589, 300] width 1178 height 538
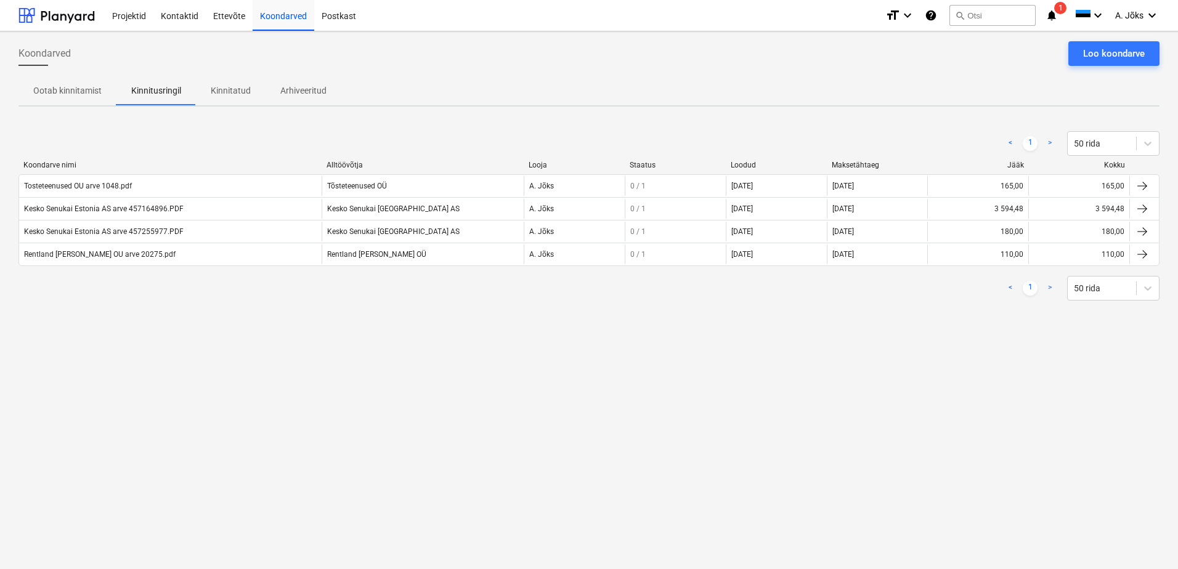
drag, startPoint x: 239, startPoint y: 91, endPoint x: 179, endPoint y: 89, distance: 60.4
click at [239, 91] on p "Kinnitatud" at bounding box center [231, 90] width 40 height 13
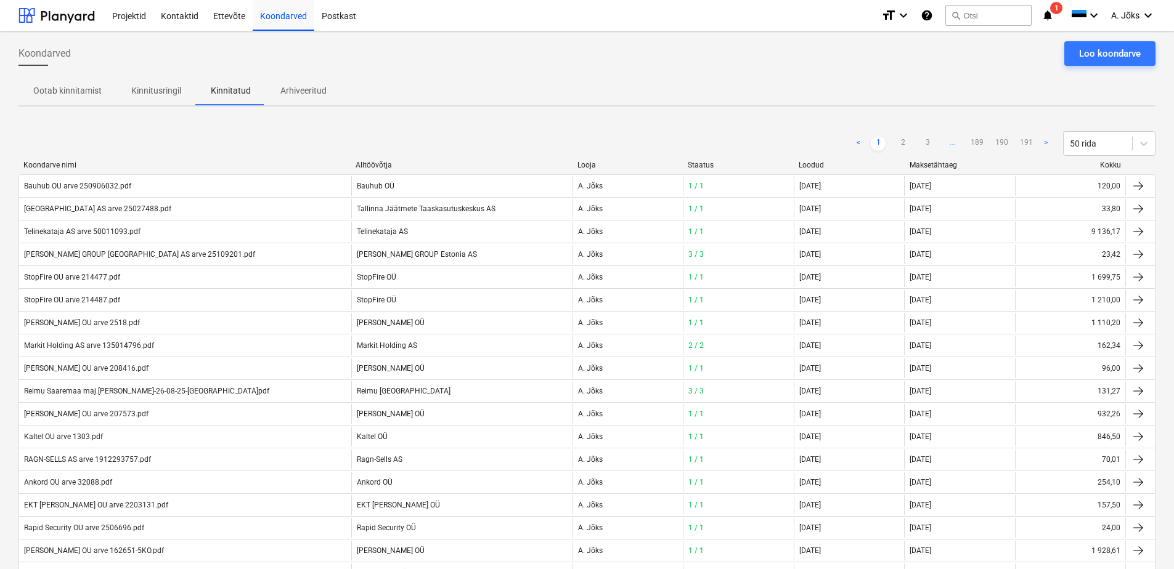
click at [164, 94] on p "Kinnitusringil" at bounding box center [156, 90] width 50 height 13
